Goal: Task Accomplishment & Management: Use online tool/utility

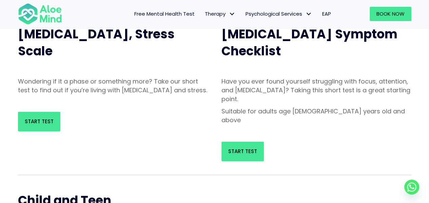
scroll to position [69, 0]
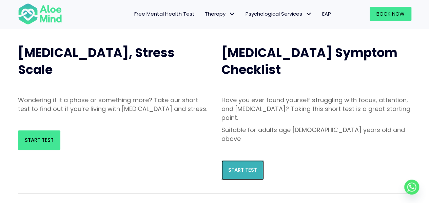
click at [234, 160] on link "Start Test" at bounding box center [243, 170] width 42 height 20
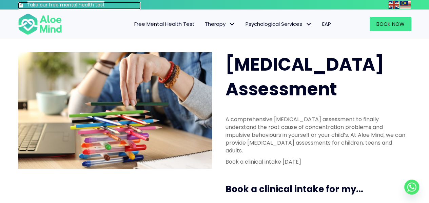
click at [30, 5] on h3 "Take our free mental health test" at bounding box center [84, 5] width 114 height 7
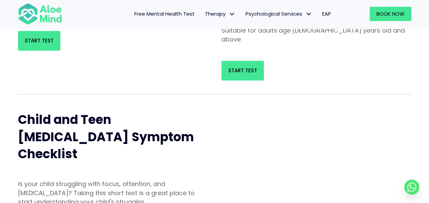
scroll to position [164, 0]
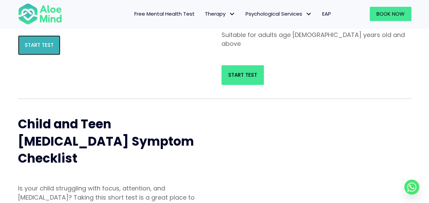
click at [38, 49] on span "Start Test" at bounding box center [39, 44] width 29 height 7
